Goal: Task Accomplishment & Management: Use online tool/utility

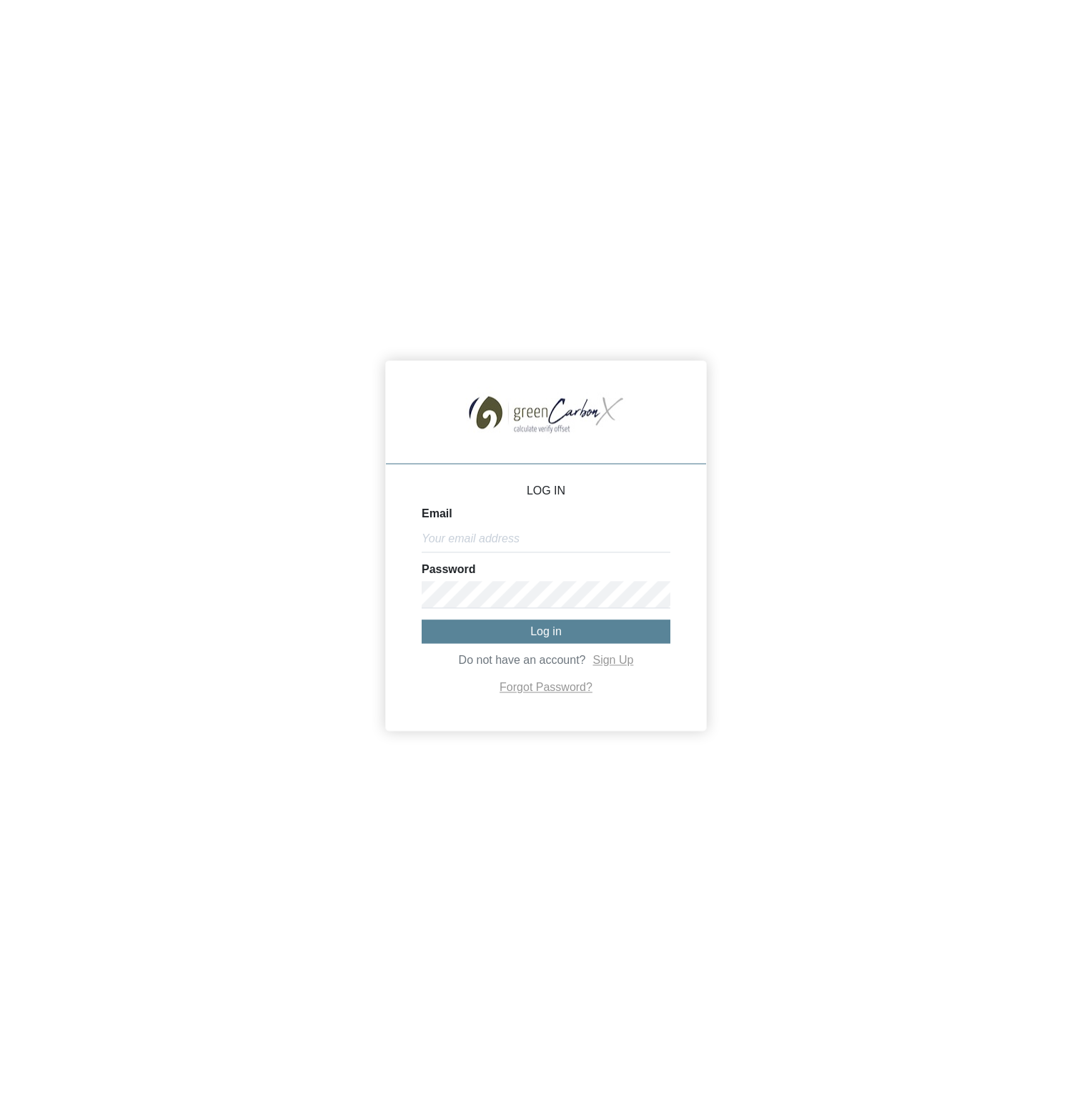
click at [787, 169] on div "LOG IN Email Password Log in Do not have an account? Sign Up Forgot Password?" at bounding box center [546, 549] width 1092 height 1099
click at [590, 157] on div "LOG IN Email Password Log in Do not have an account? Sign Up Forgot Password?" at bounding box center [546, 549] width 1092 height 1099
click at [549, 528] on input "Email" at bounding box center [546, 538] width 248 height 27
paste input "[PERSON_NAME][EMAIL_ADDRESS][DOMAIN_NAME]"
type input "[PERSON_NAME][EMAIL_ADDRESS][DOMAIN_NAME]"
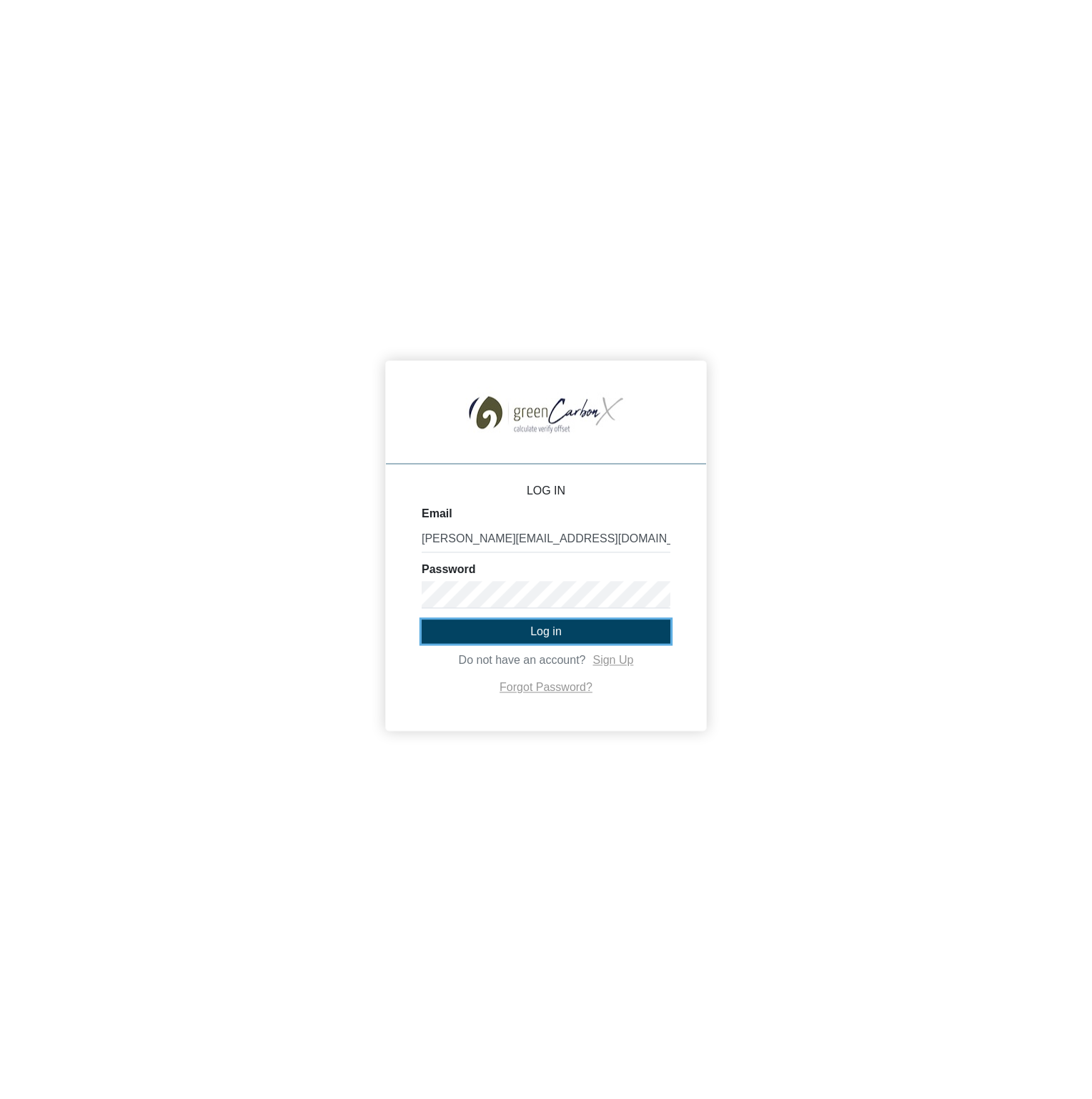
click at [532, 634] on span "Log in" at bounding box center [546, 632] width 32 height 12
click at [858, 554] on div "LOG IN Email [PERSON_NAME][EMAIL_ADDRESS][DOMAIN_NAME] Password Log in Do not h…" at bounding box center [546, 549] width 1092 height 1099
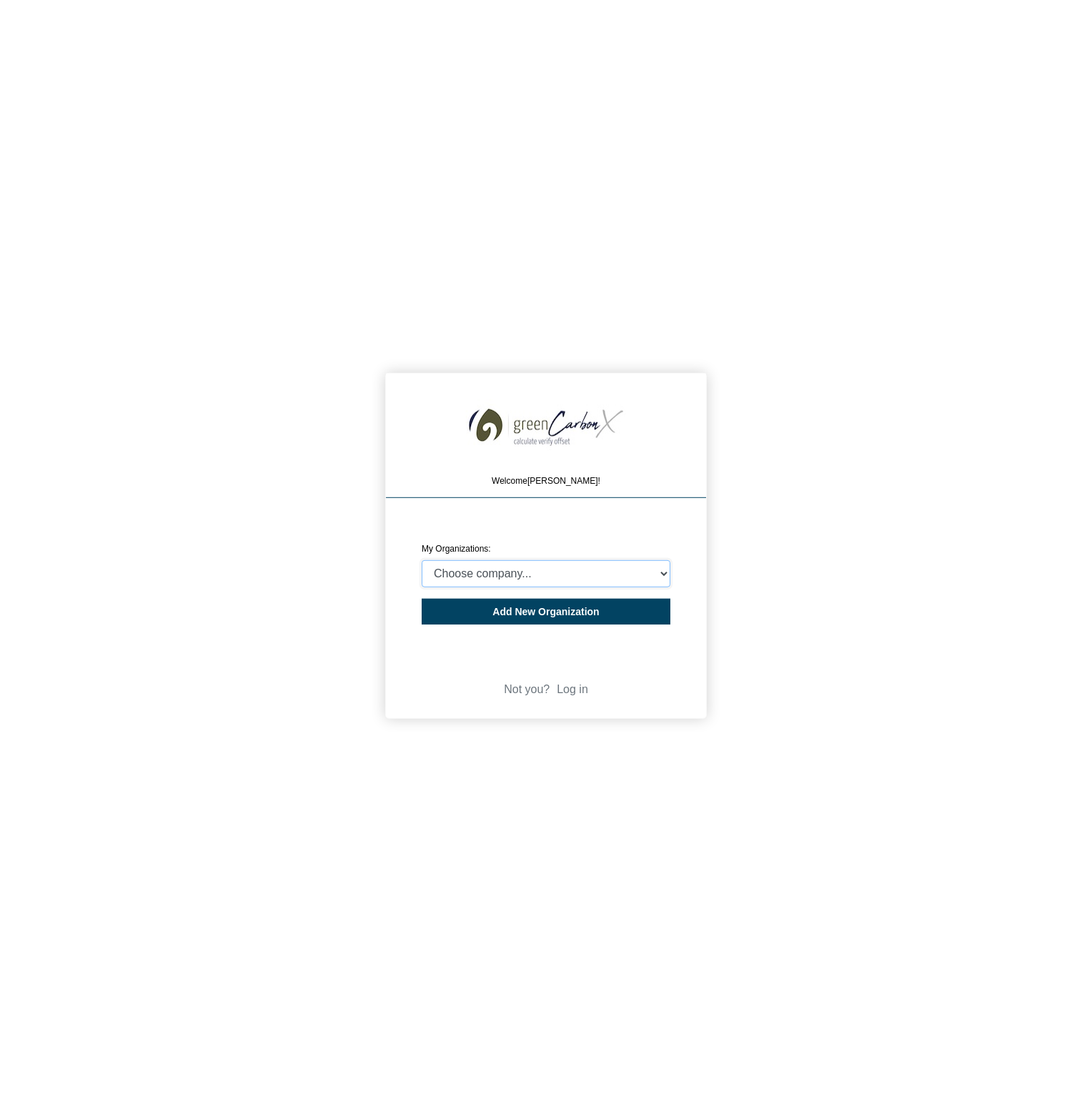
select select "4403414"
click at [422, 561] on select "Choose company... CARBON ANALYTICS LIMITED test6 Nekton Capital Limited Pacha S…" at bounding box center [546, 574] width 248 height 27
click at [790, 586] on div "Welcome [PERSON_NAME]! CREATE ORGANIZATION My Organizations: Choose company... …" at bounding box center [546, 549] width 1092 height 1099
click at [790, 577] on div "Welcome [PERSON_NAME]! CREATE ORGANIZATION My Organizations: Choose company... …" at bounding box center [546, 549] width 1092 height 1099
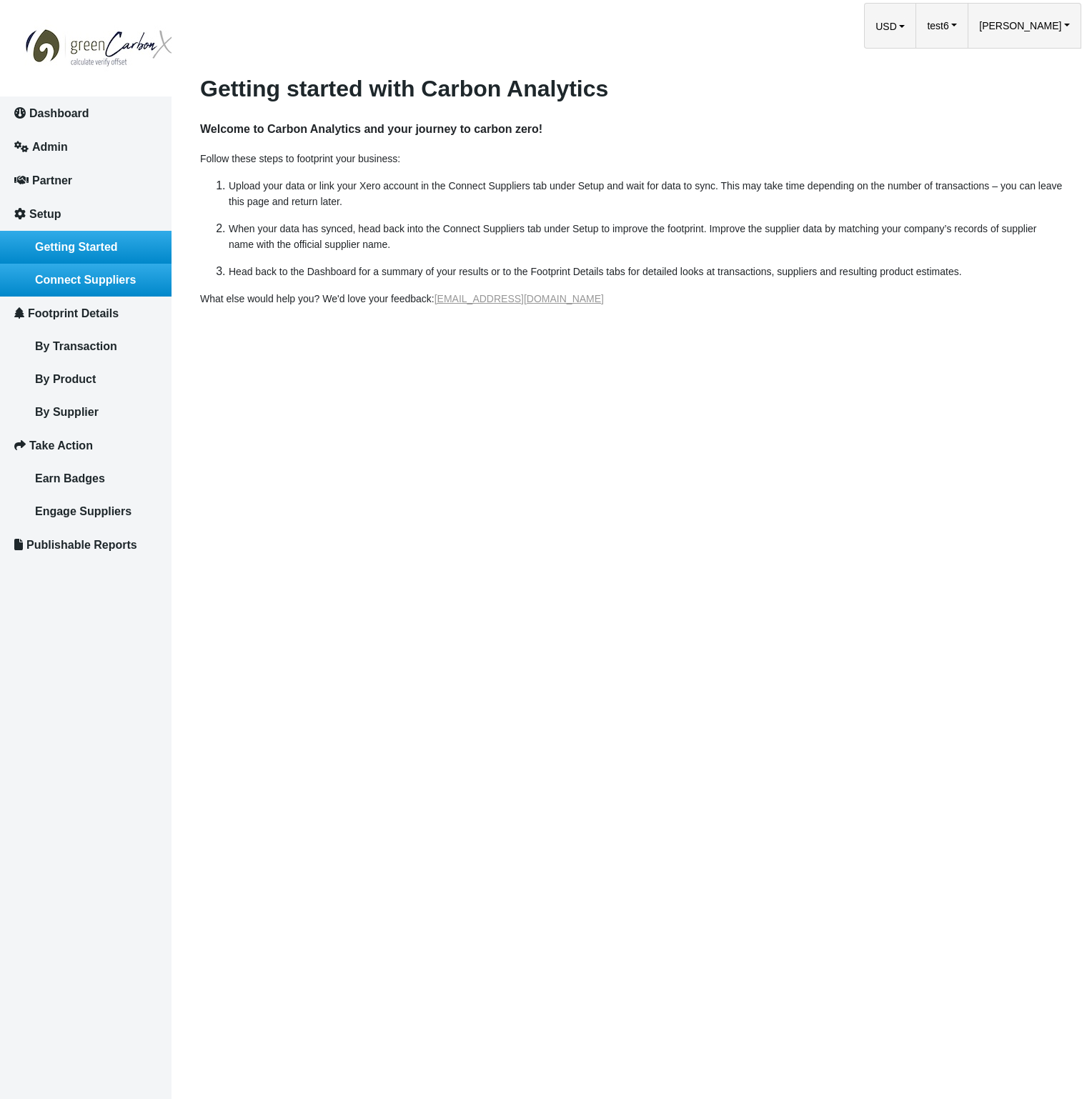
click at [93, 281] on span "Connect Suppliers" at bounding box center [85, 280] width 101 height 12
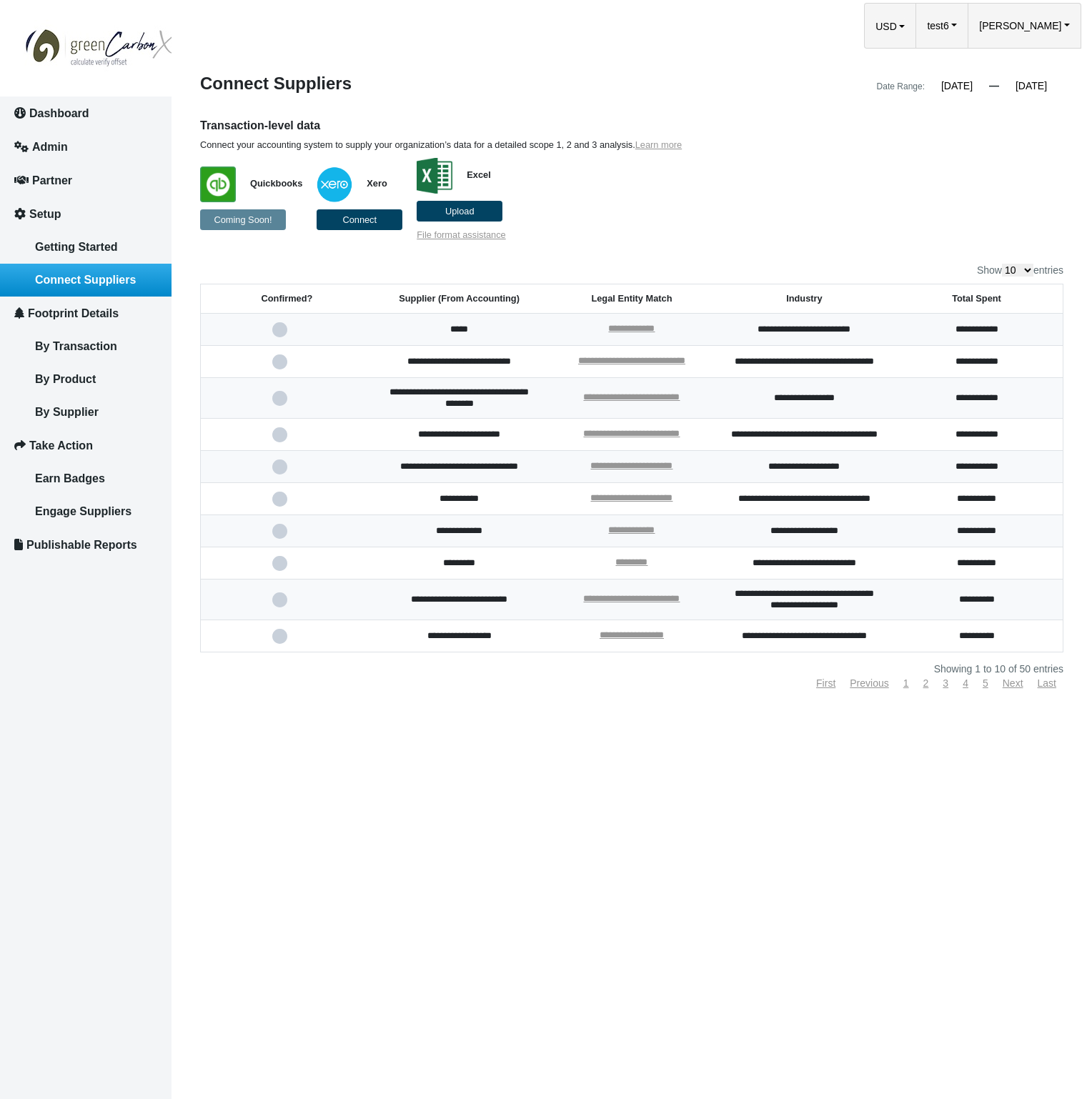
click at [766, 200] on p "Quickbooks Coming Soon! Xero Connect Excel Upload File format assistance" at bounding box center [521, 196] width 642 height 90
click at [769, 251] on div "**********" at bounding box center [631, 381] width 863 height 613
